Goal: Navigation & Orientation: Find specific page/section

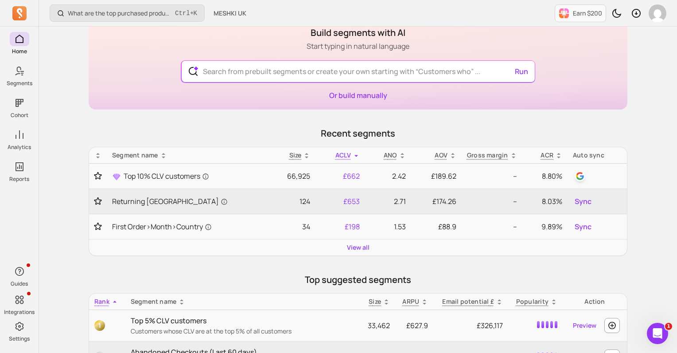
scroll to position [53, 0]
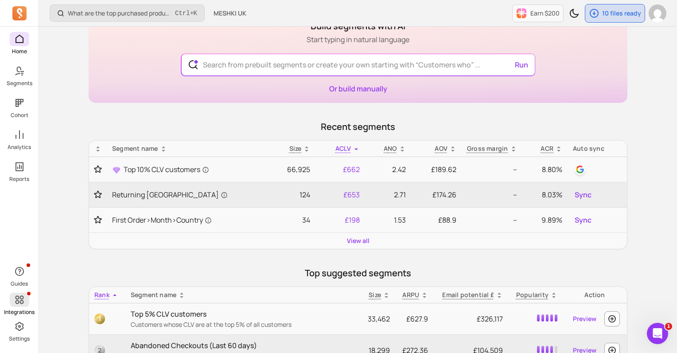
click at [23, 300] on icon at bounding box center [19, 299] width 11 height 11
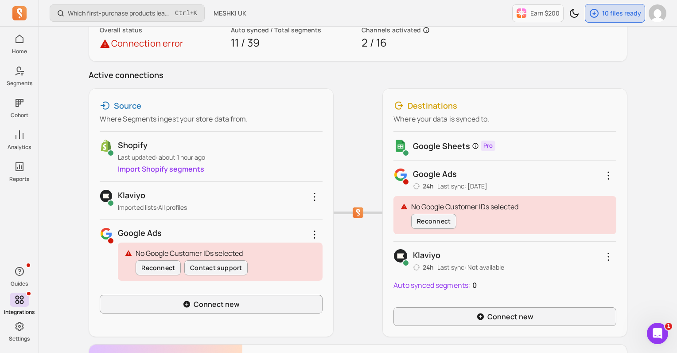
scroll to position [71, 0]
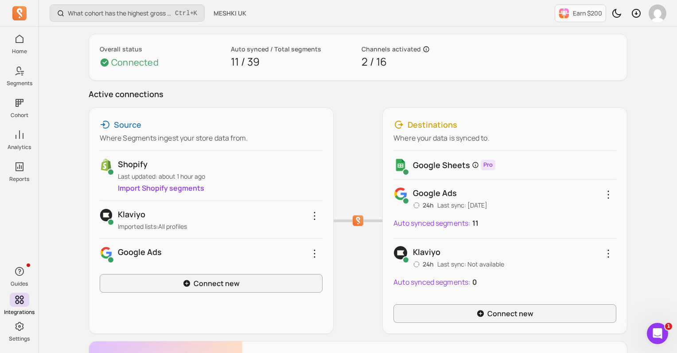
scroll to position [53, 0]
